Goal: Transaction & Acquisition: Purchase product/service

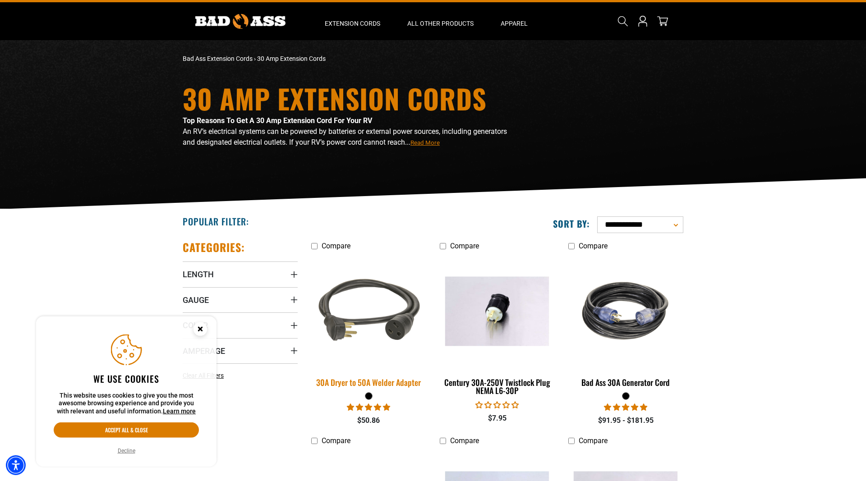
scroll to position [46, 0]
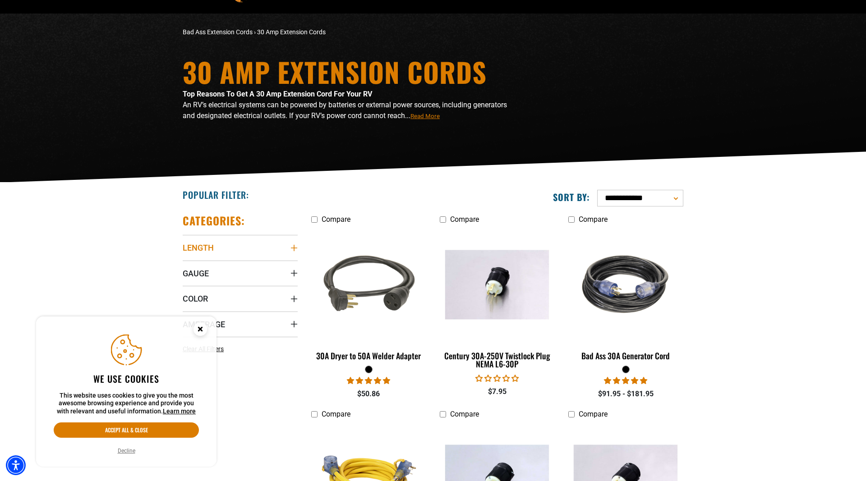
click at [293, 244] on summary "Length" at bounding box center [240, 247] width 115 height 25
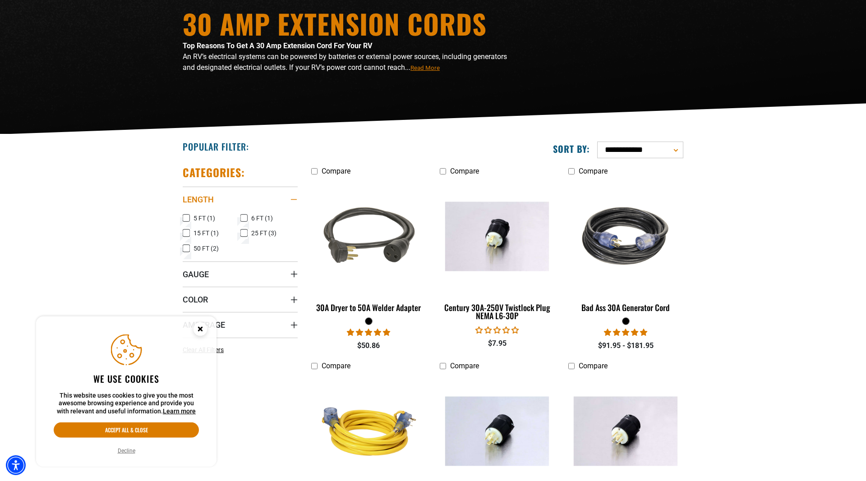
scroll to position [138, 0]
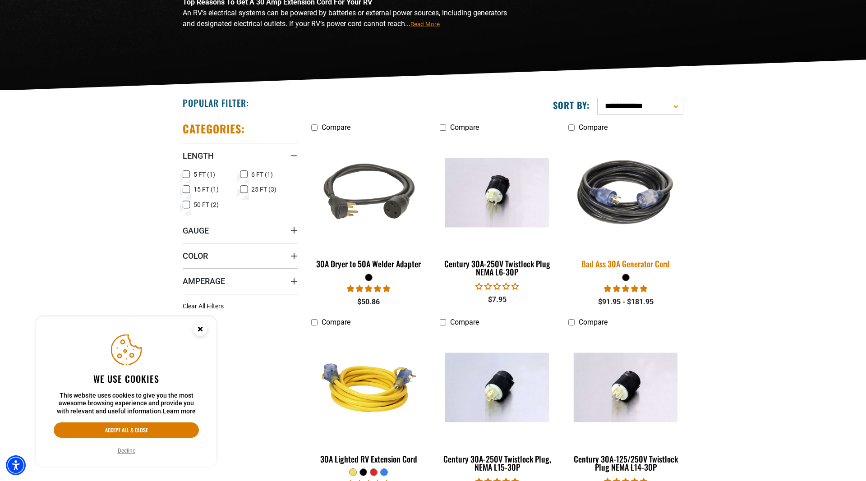
click at [631, 201] on img at bounding box center [625, 192] width 126 height 115
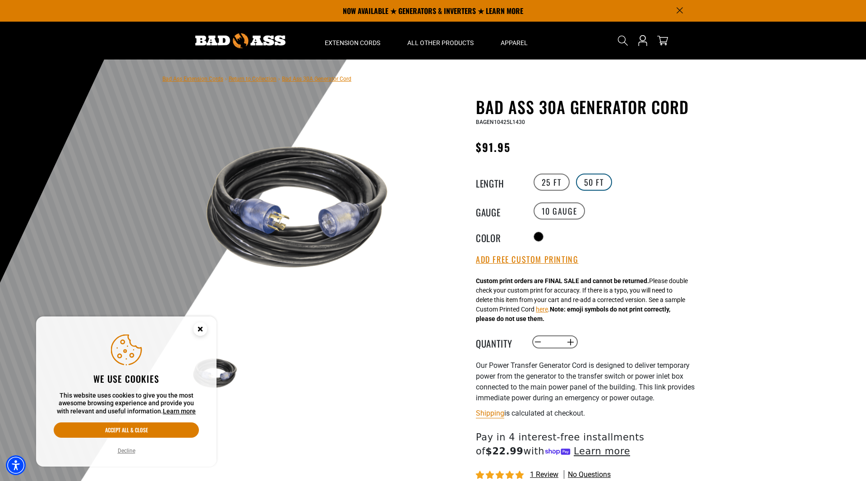
click at [597, 179] on label "50 FT" at bounding box center [594, 182] width 36 height 17
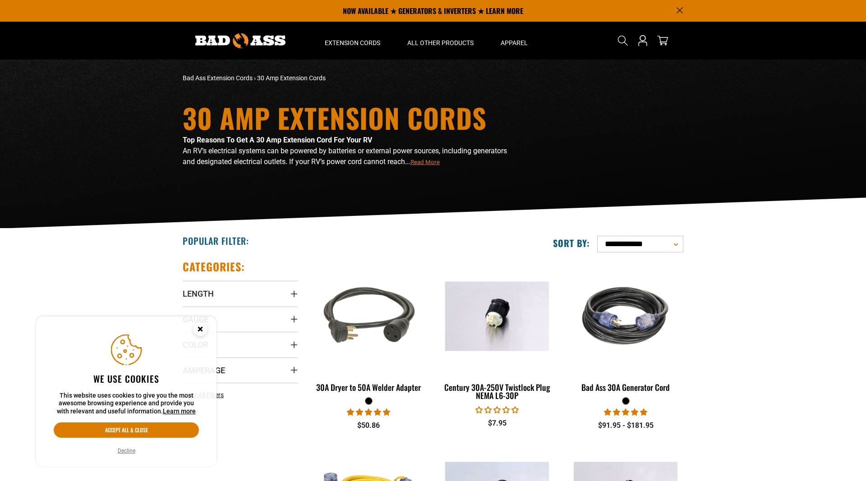
scroll to position [138, 0]
